Goal: Task Accomplishment & Management: Manage account settings

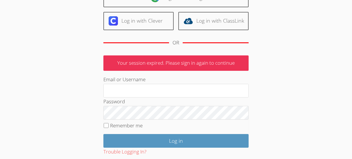
scroll to position [74, 0]
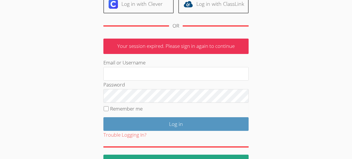
type input "[EMAIL_ADDRESS][DOMAIN_NAME]"
click at [118, 110] on label "Remember me" at bounding box center [126, 108] width 32 height 7
click at [108, 110] on input "Remember me" at bounding box center [106, 108] width 5 height 5
checkbox input "true"
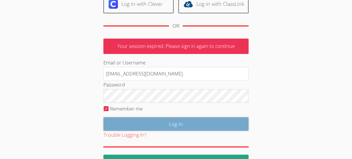
click at [164, 125] on input "Log in" at bounding box center [175, 124] width 145 height 14
